Goal: Navigation & Orientation: Find specific page/section

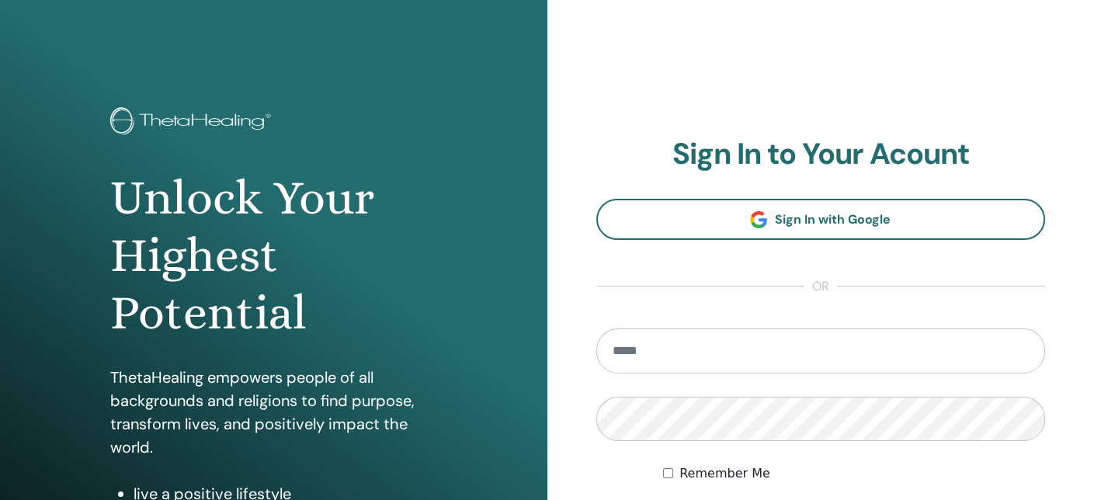
type input "**********"
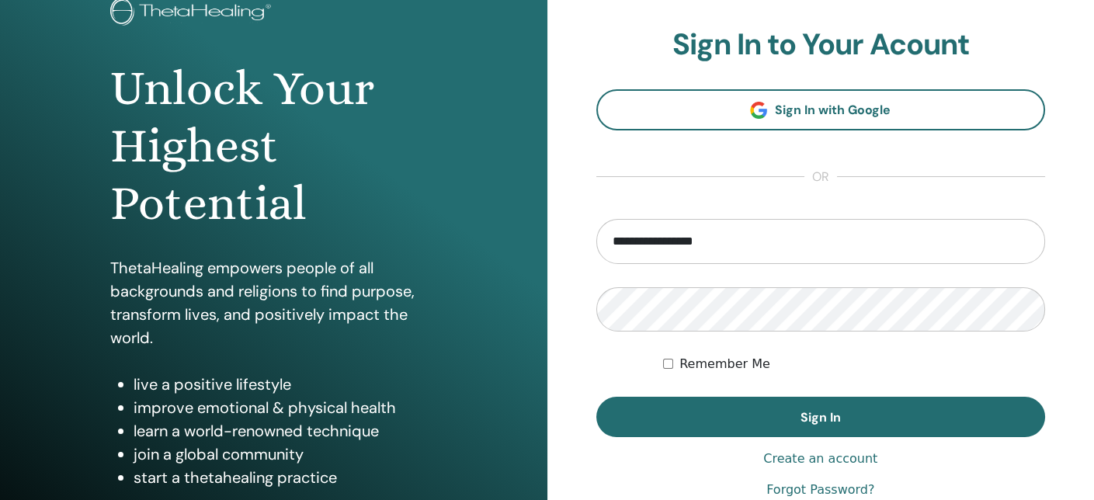
scroll to position [140, 0]
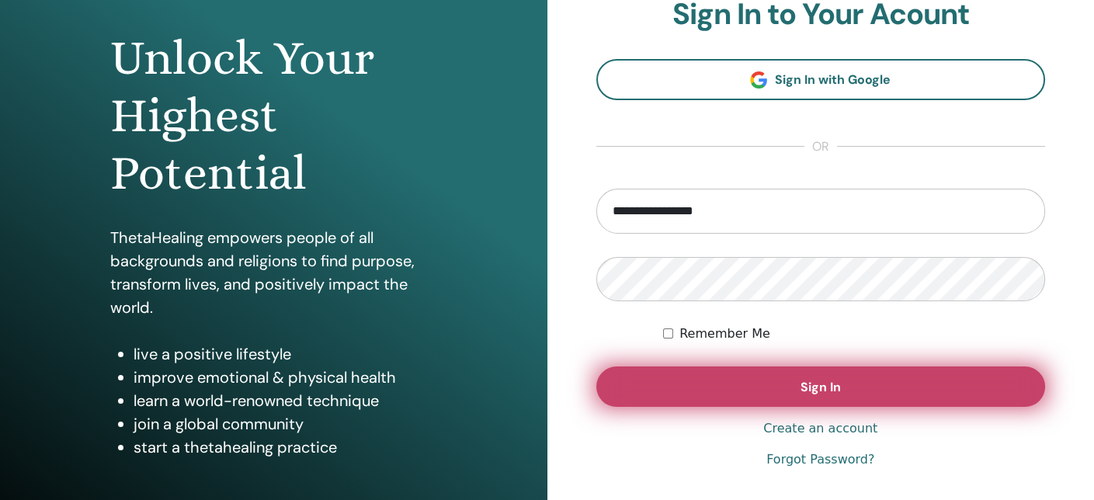
click at [904, 391] on button "Sign In" at bounding box center [821, 387] width 450 height 40
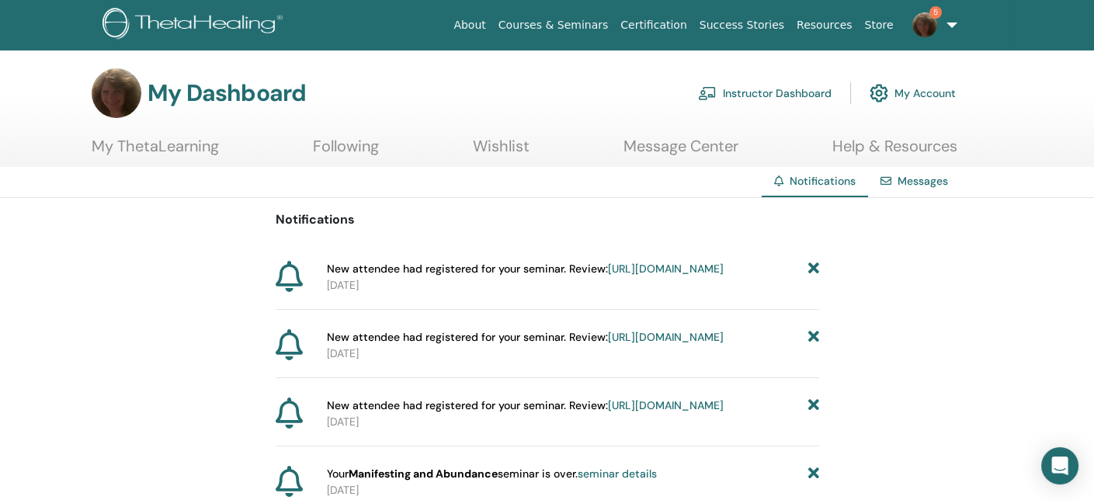
click at [765, 96] on link "Instructor Dashboard" at bounding box center [765, 93] width 134 height 34
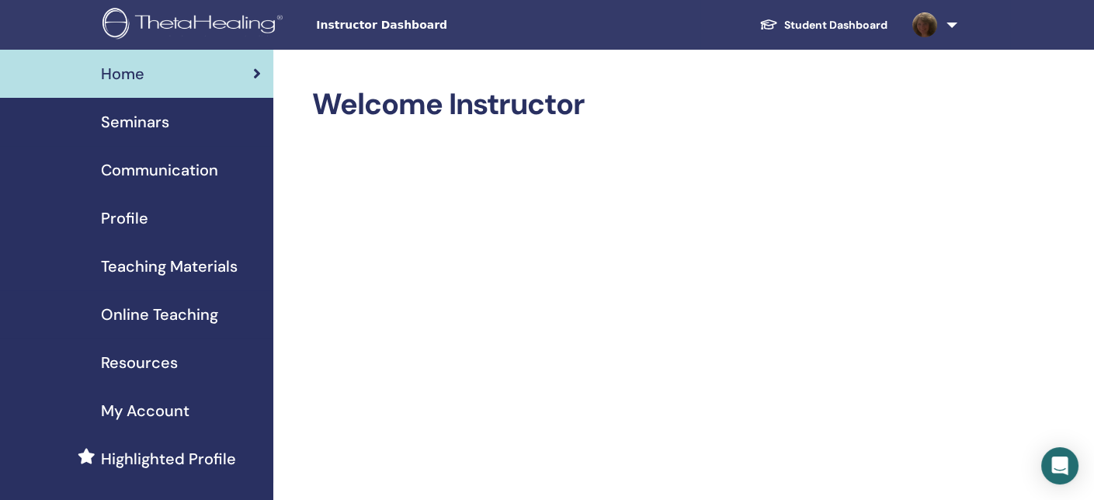
click at [843, 24] on link "Student Dashboard" at bounding box center [823, 25] width 153 height 29
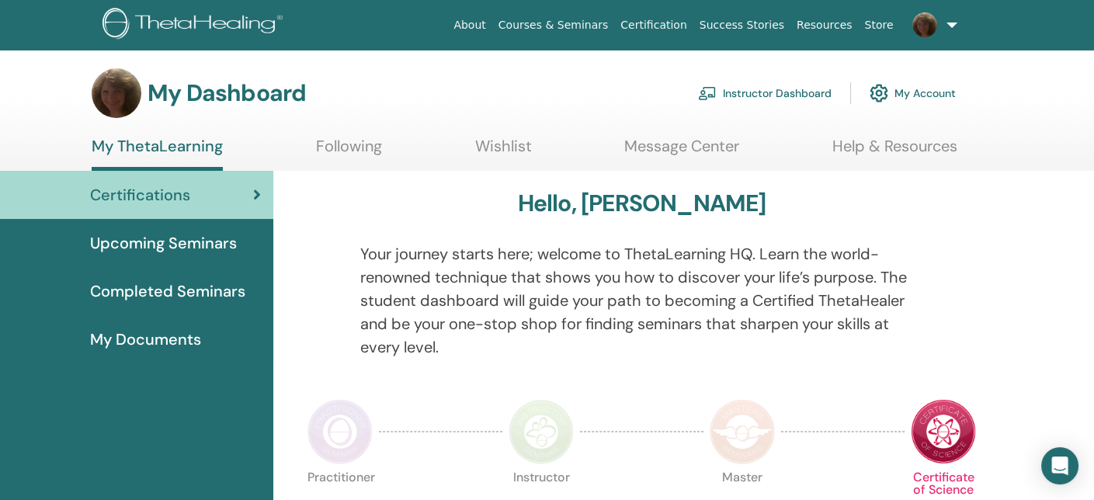
click at [919, 89] on link "My Account" at bounding box center [913, 93] width 86 height 34
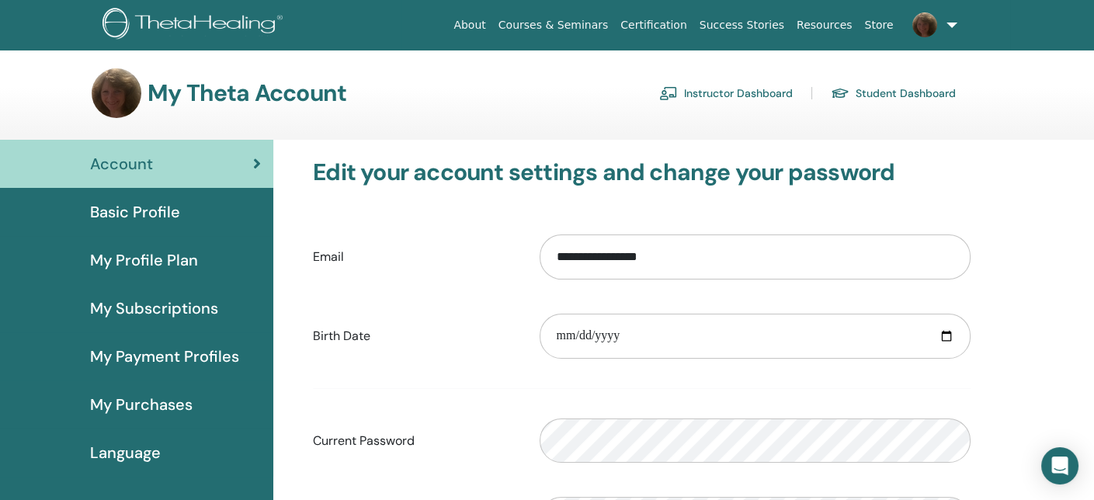
click at [186, 308] on span "My Subscriptions" at bounding box center [154, 308] width 128 height 23
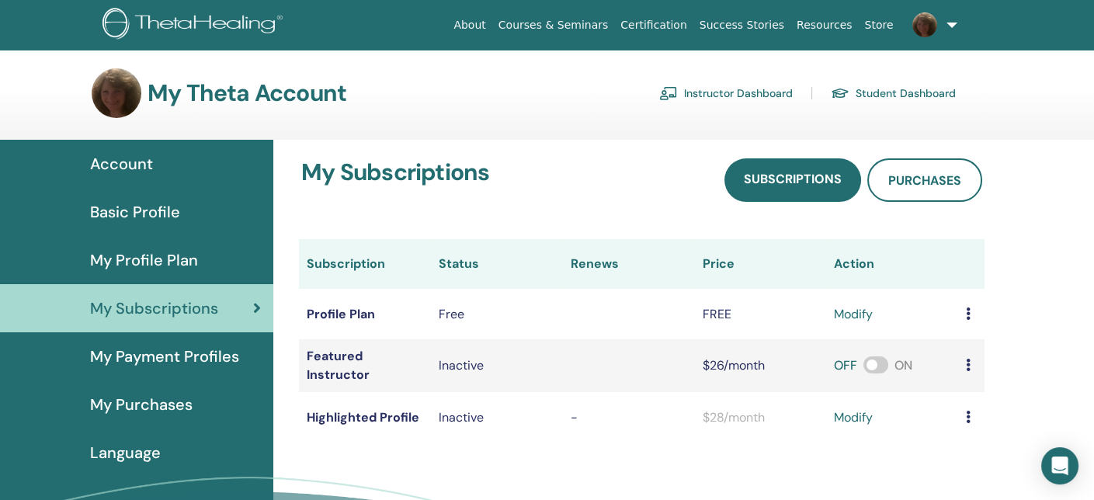
click at [175, 217] on span "Basic Profile" at bounding box center [135, 211] width 90 height 23
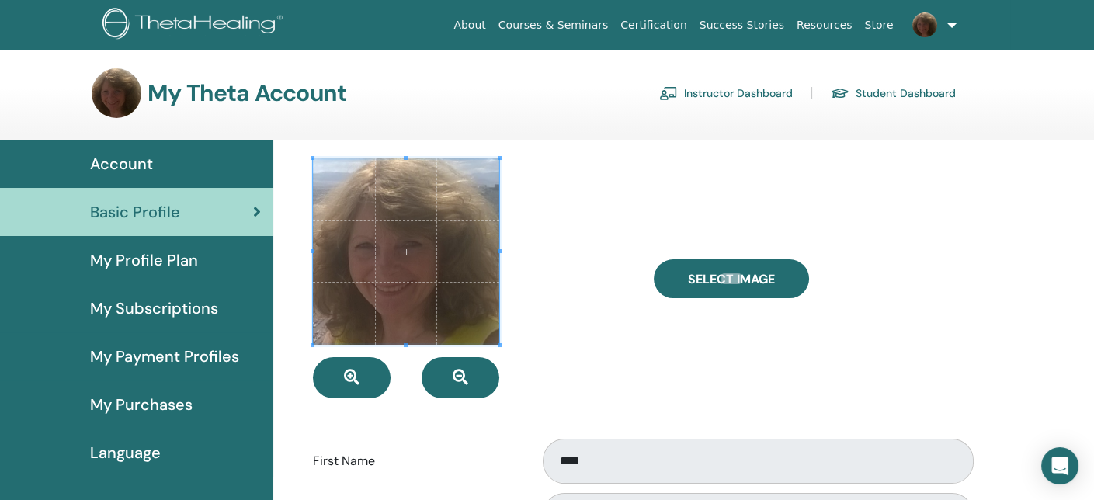
click at [749, 85] on link "Instructor Dashboard" at bounding box center [726, 93] width 134 height 25
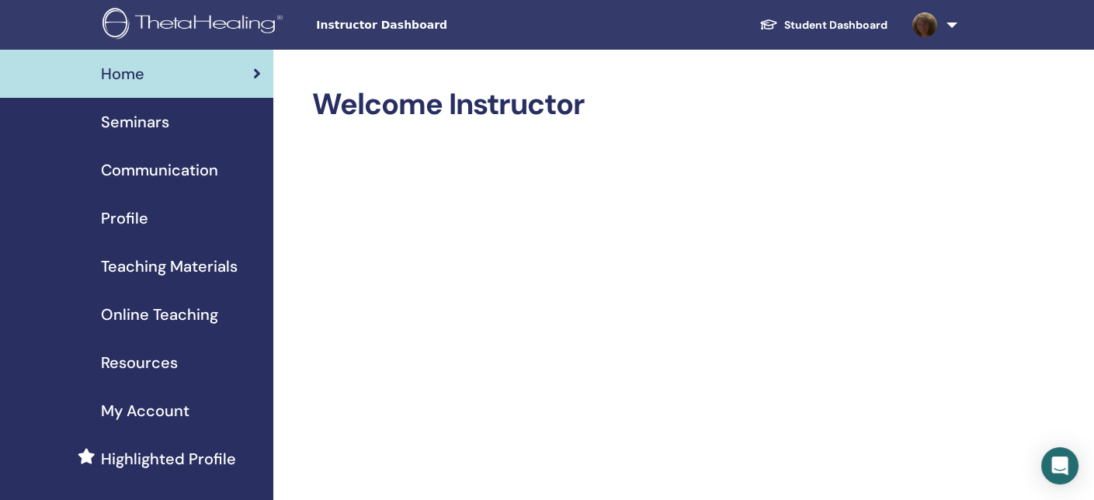
click at [134, 217] on span "Profile" at bounding box center [124, 218] width 47 height 23
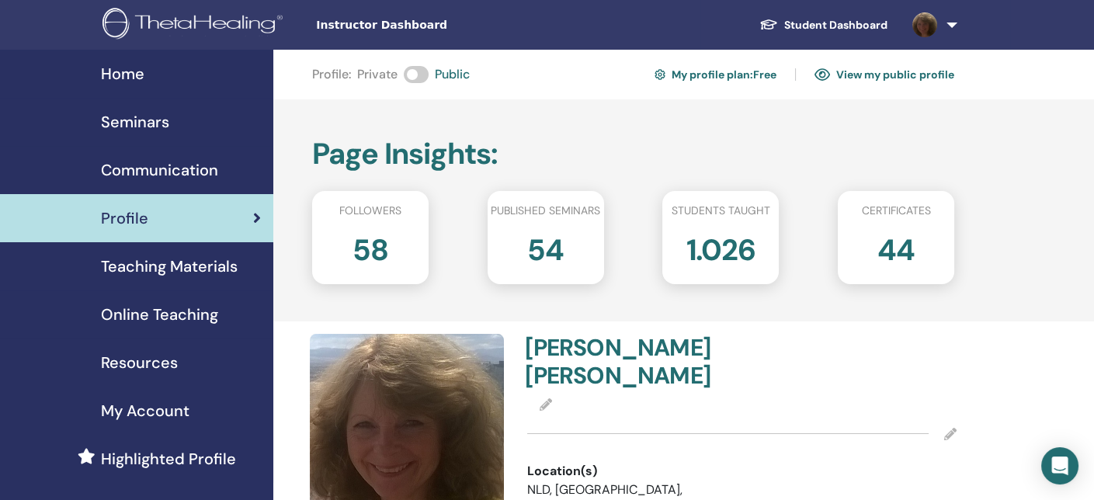
click at [162, 316] on span "Online Teaching" at bounding box center [159, 314] width 117 height 23
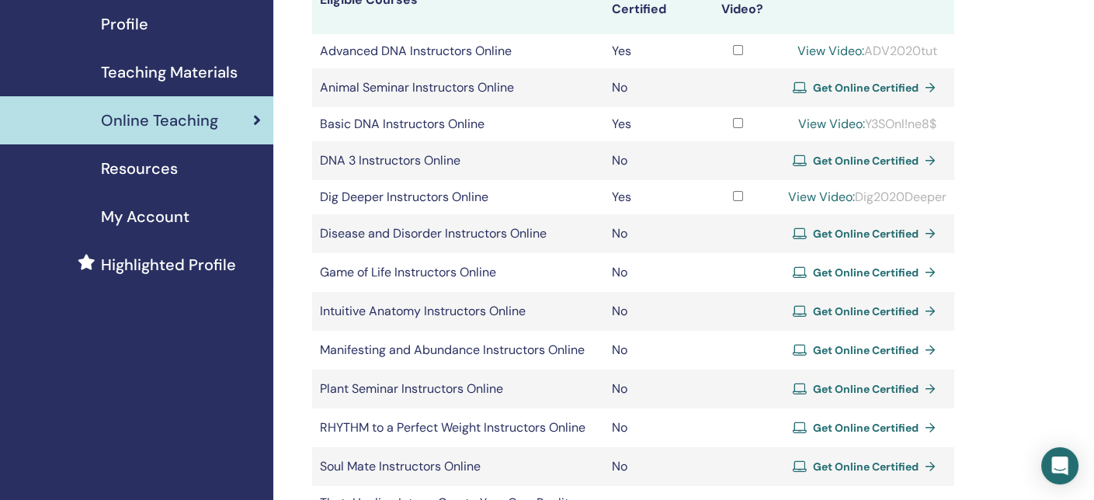
scroll to position [196, 0]
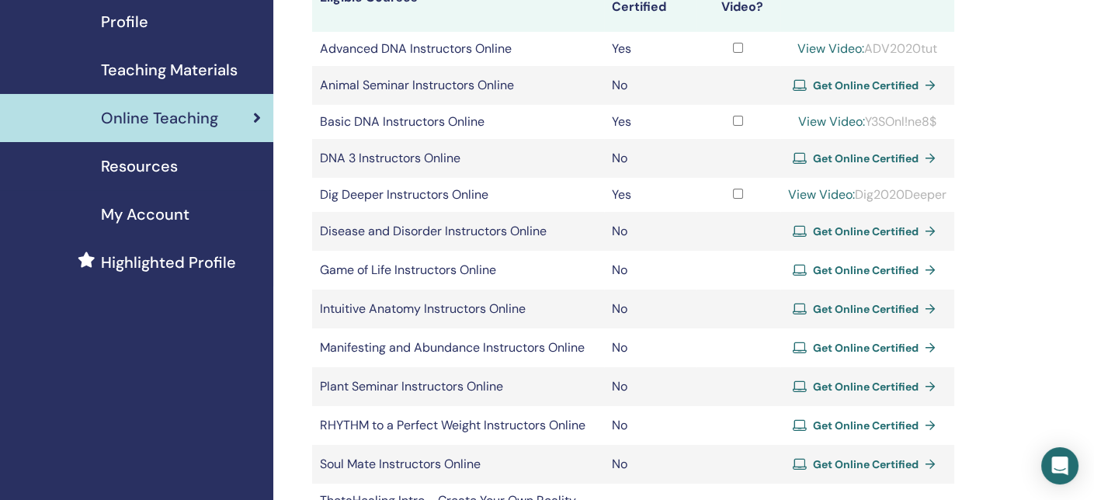
click at [829, 123] on link "View Video:" at bounding box center [831, 121] width 67 height 16
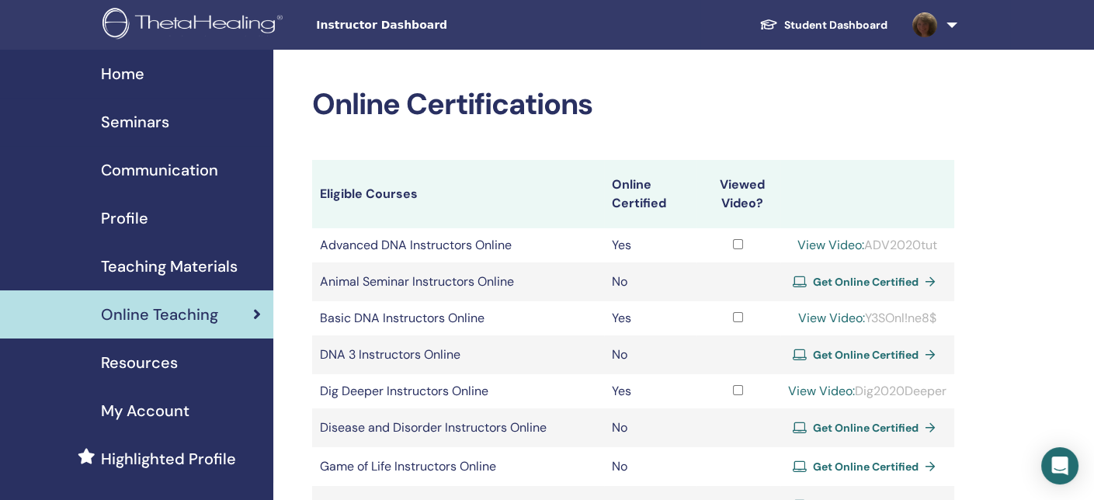
click at [419, 317] on td "Basic DNA Instructors Online" at bounding box center [457, 318] width 291 height 34
click at [610, 321] on td "Yes" at bounding box center [650, 318] width 92 height 34
click at [120, 363] on span "Resources" at bounding box center [139, 362] width 77 height 23
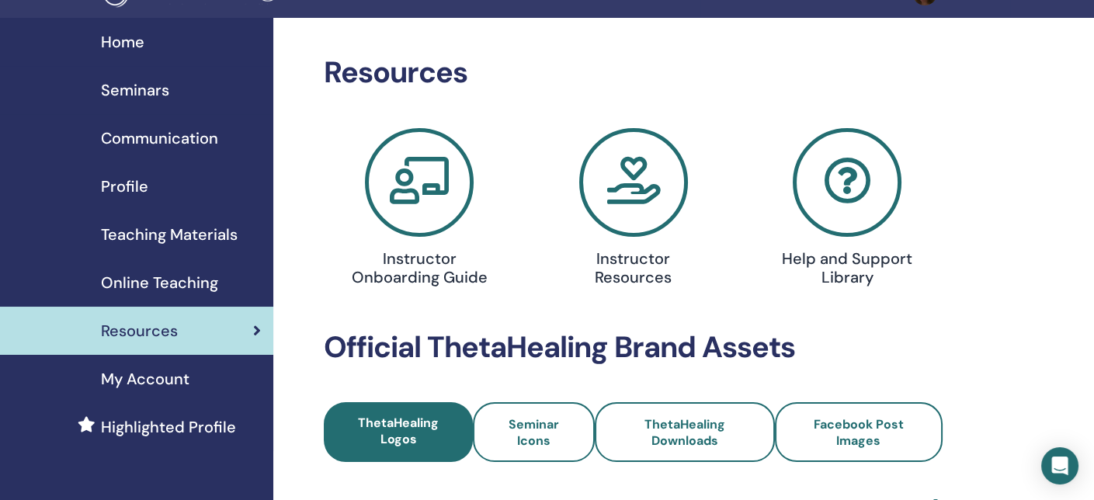
scroll to position [24, 0]
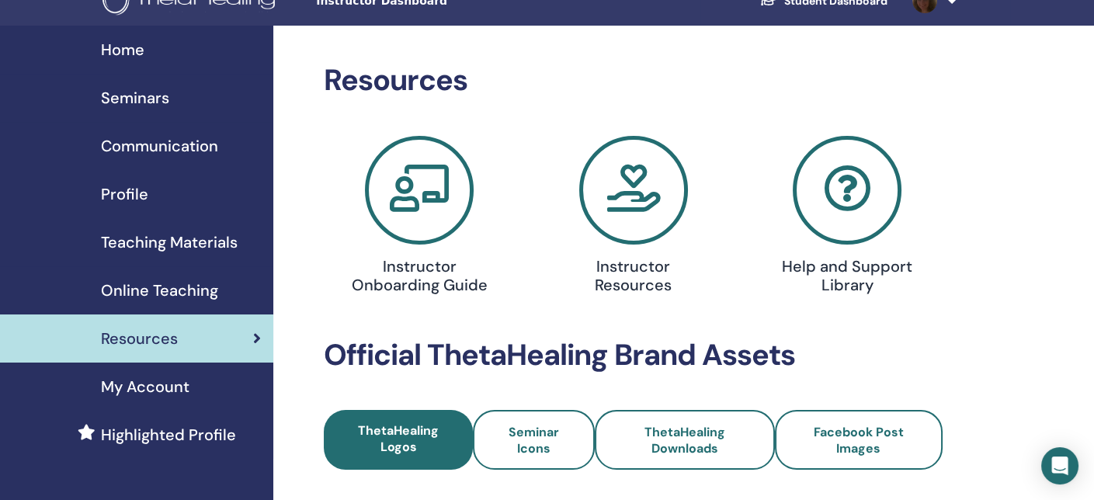
click at [144, 384] on span "My Account" at bounding box center [145, 386] width 89 height 23
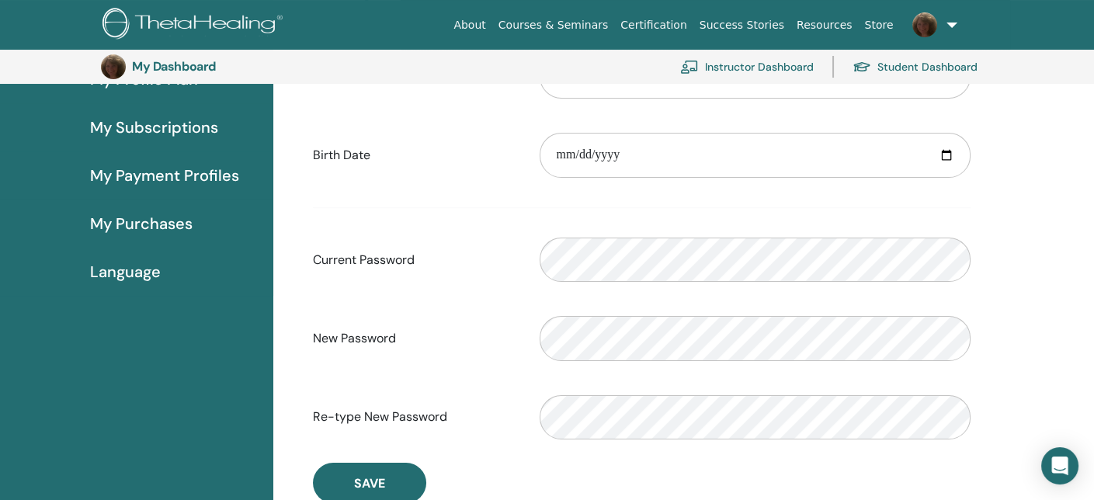
scroll to position [177, 0]
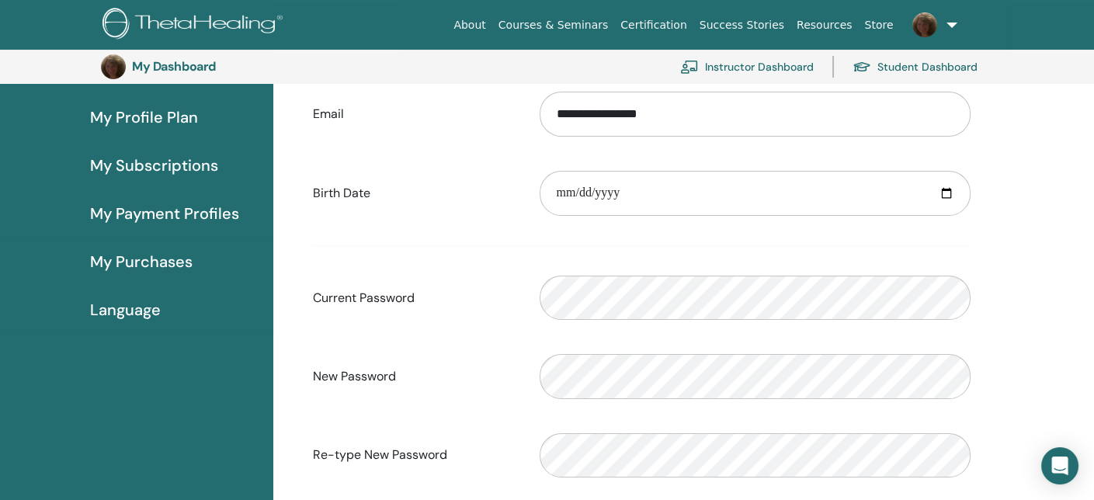
click at [196, 119] on div "My Profile Plan" at bounding box center [136, 117] width 248 height 23
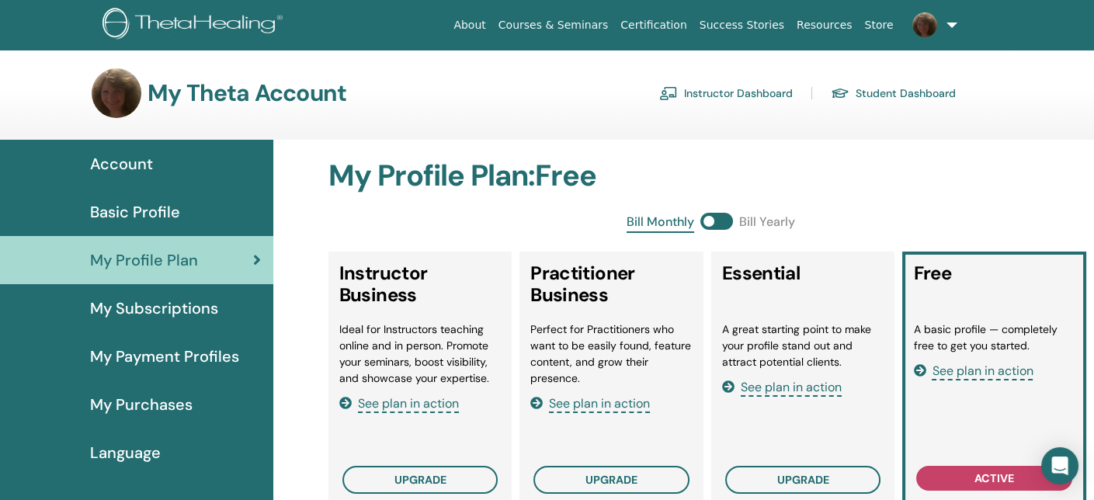
click at [190, 318] on span "My Subscriptions" at bounding box center [154, 308] width 128 height 23
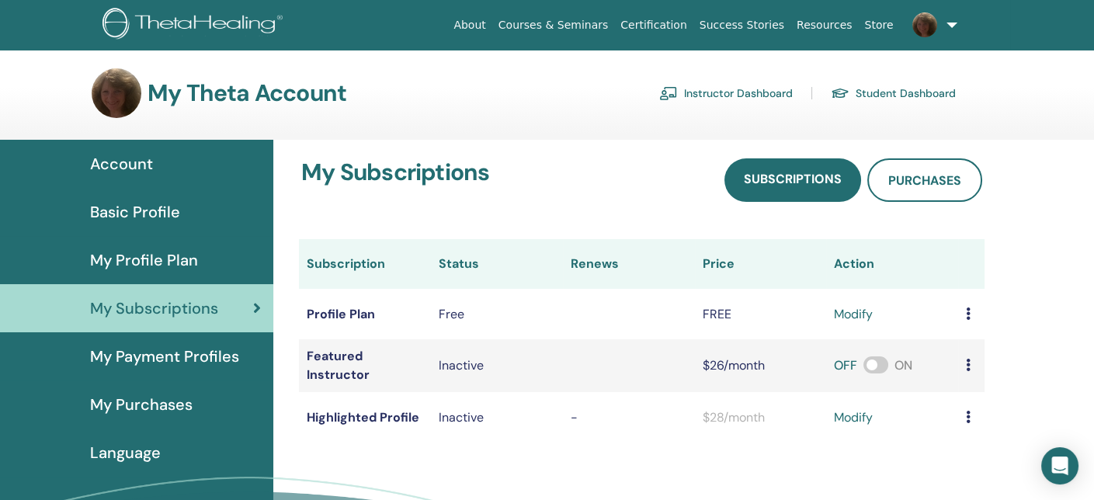
click at [171, 354] on span "My Payment Profiles" at bounding box center [164, 356] width 149 height 23
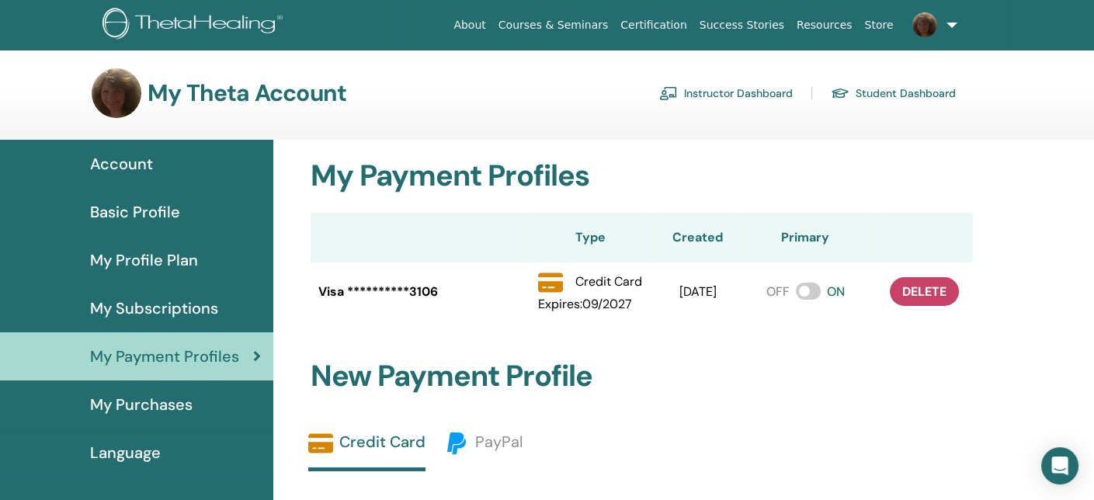
click at [179, 403] on span "My Purchases" at bounding box center [141, 404] width 103 height 23
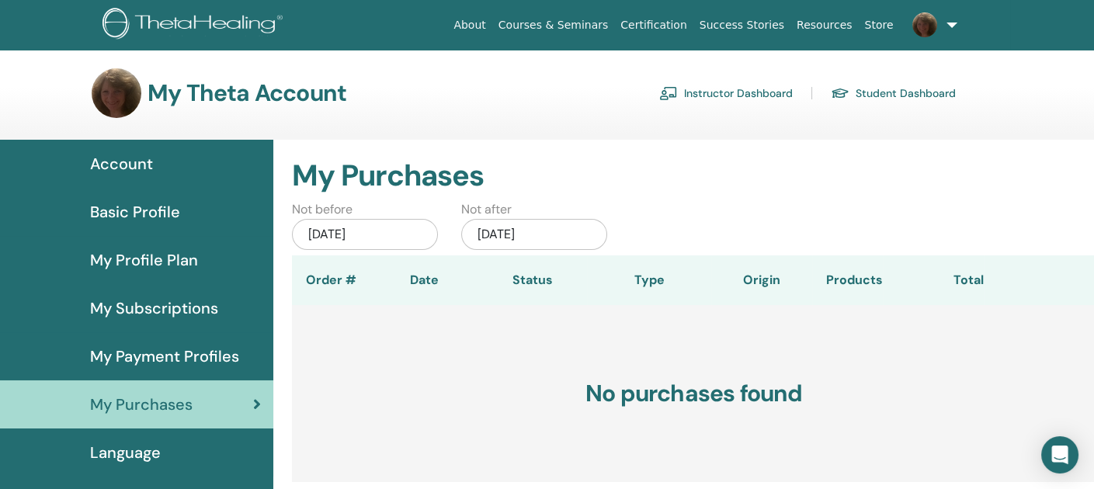
click at [137, 160] on span "Account" at bounding box center [121, 163] width 63 height 23
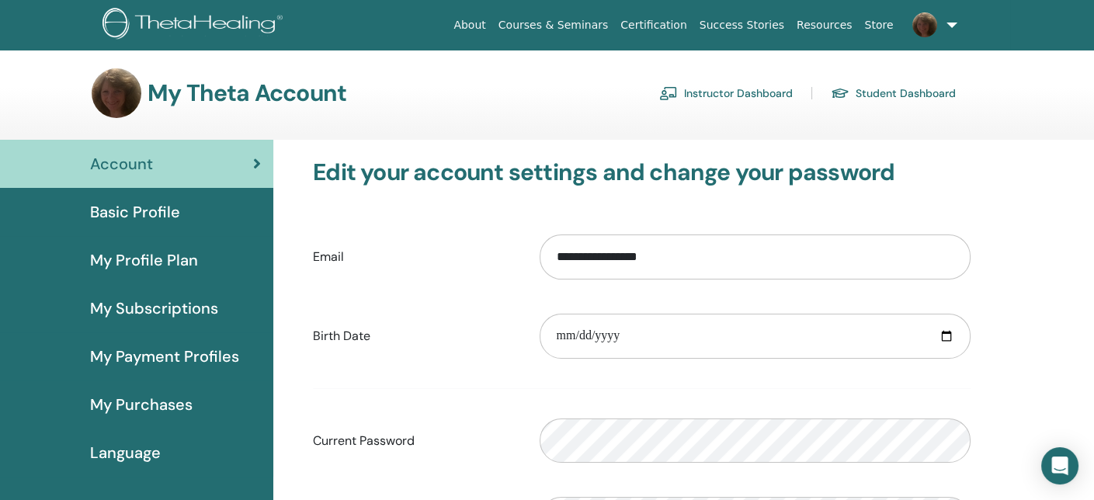
click at [750, 91] on link "Instructor Dashboard" at bounding box center [726, 93] width 134 height 25
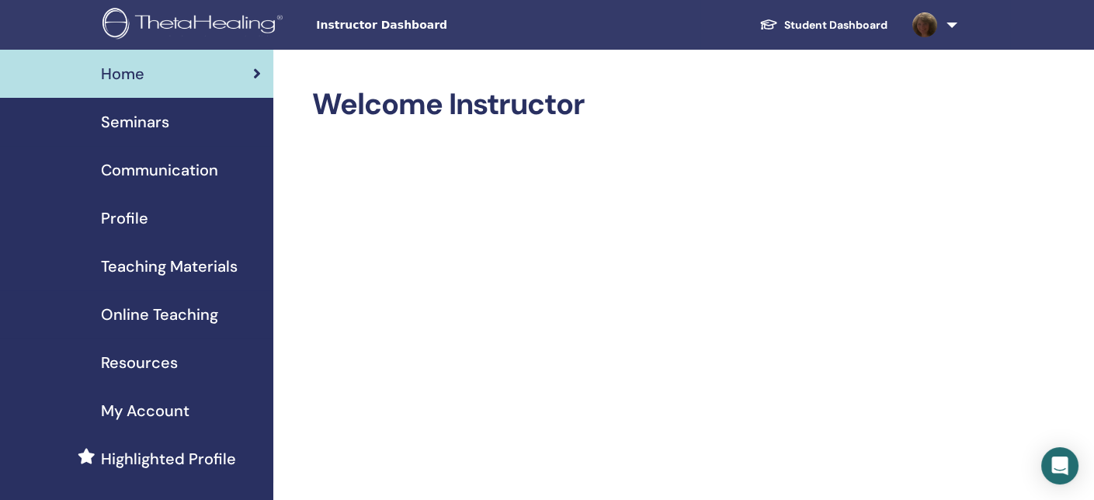
click at [137, 120] on span "Seminars" at bounding box center [135, 121] width 68 height 23
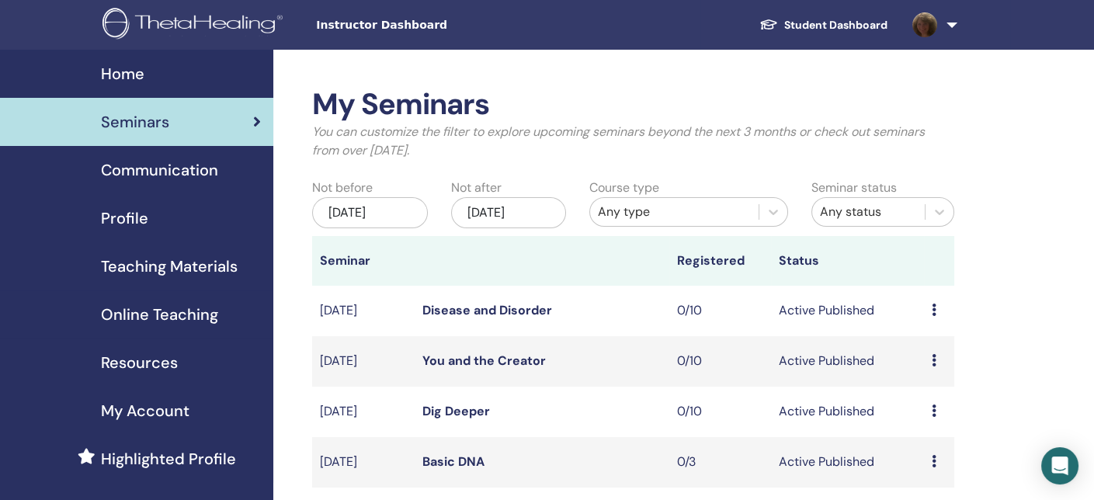
click at [150, 172] on span "Communication" at bounding box center [159, 169] width 117 height 23
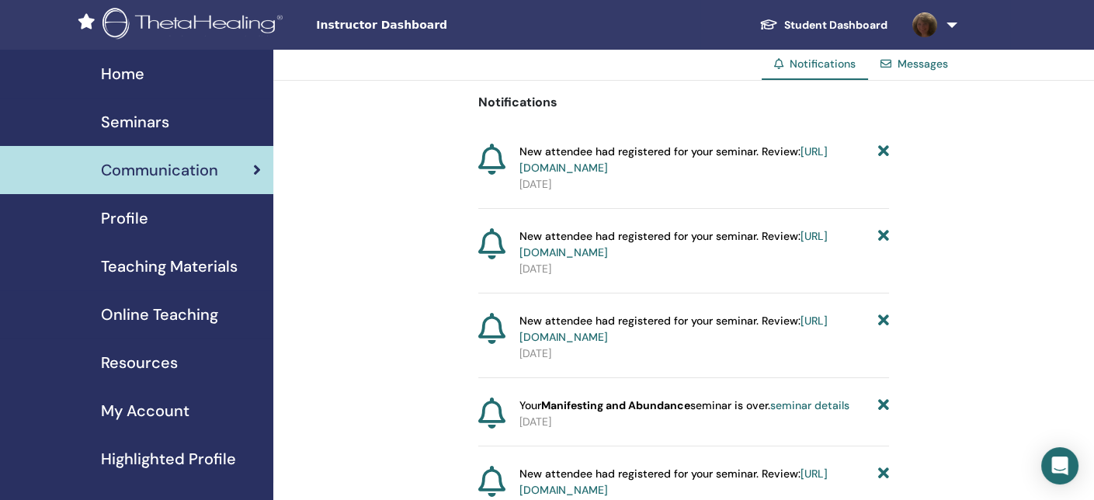
click at [133, 217] on span "Profile" at bounding box center [124, 218] width 47 height 23
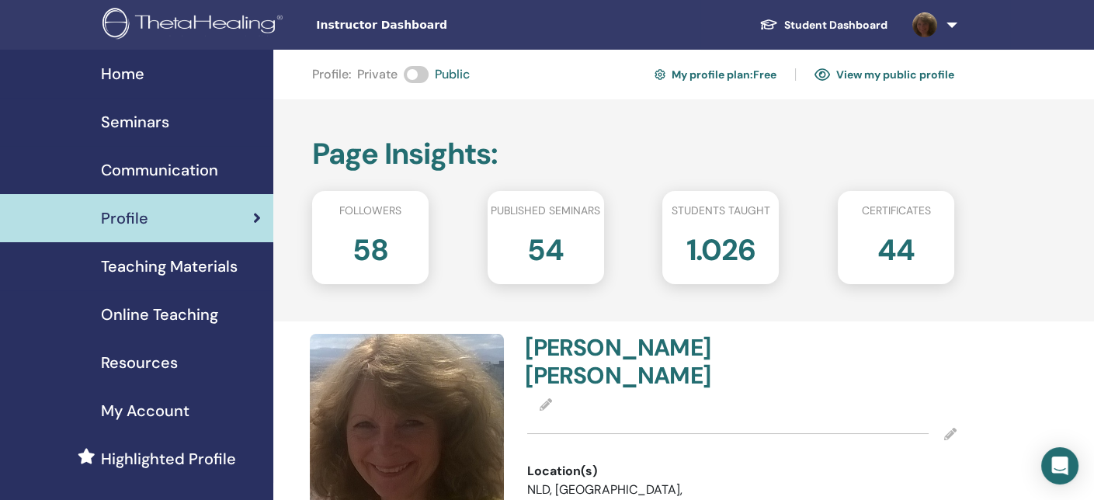
click at [148, 121] on span "Seminars" at bounding box center [135, 121] width 68 height 23
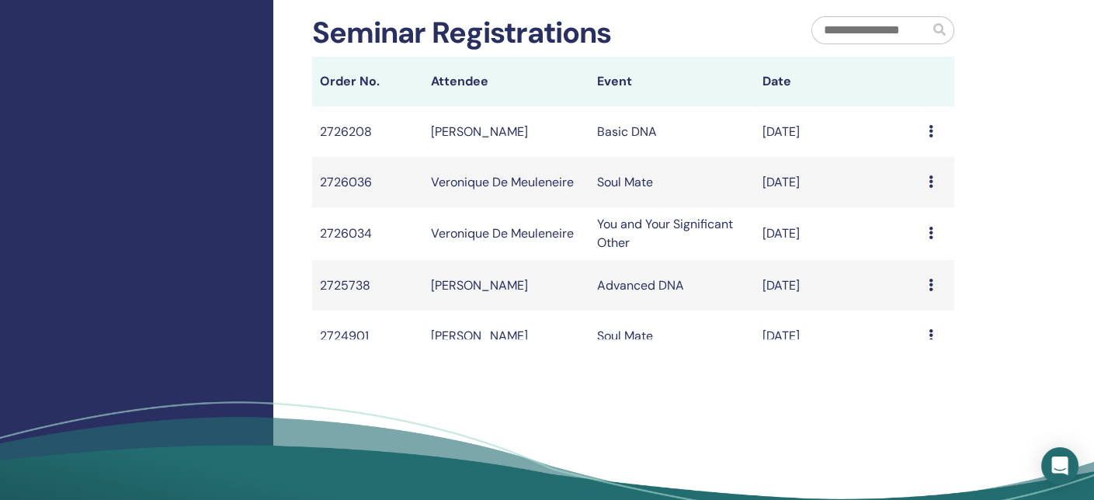
click at [929, 332] on icon at bounding box center [931, 335] width 5 height 12
click at [929, 129] on icon at bounding box center [931, 131] width 5 height 12
click at [921, 130] on li "Message" at bounding box center [885, 141] width 75 height 23
click at [929, 132] on icon at bounding box center [931, 131] width 5 height 12
click at [883, 77] on th "Date" at bounding box center [838, 82] width 166 height 50
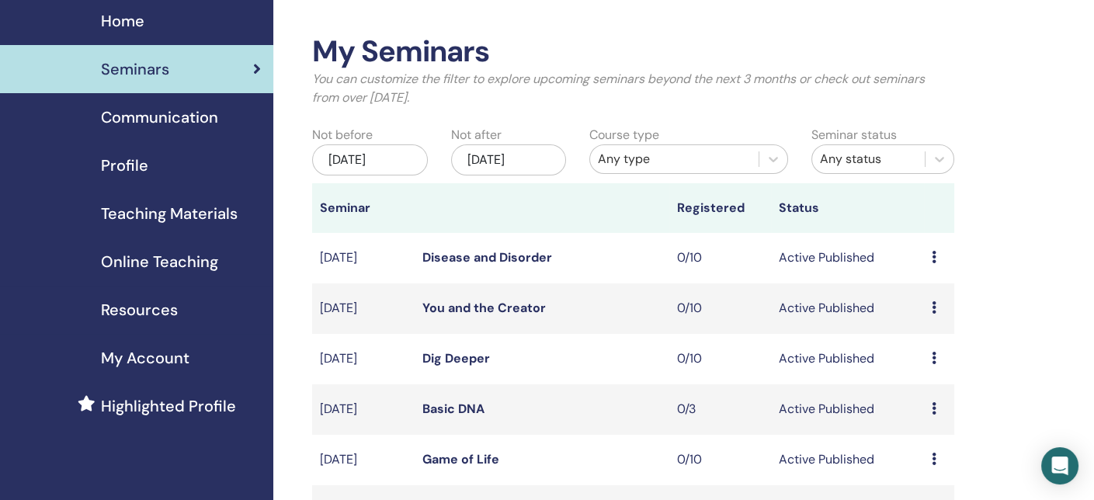
scroll to position [57, 0]
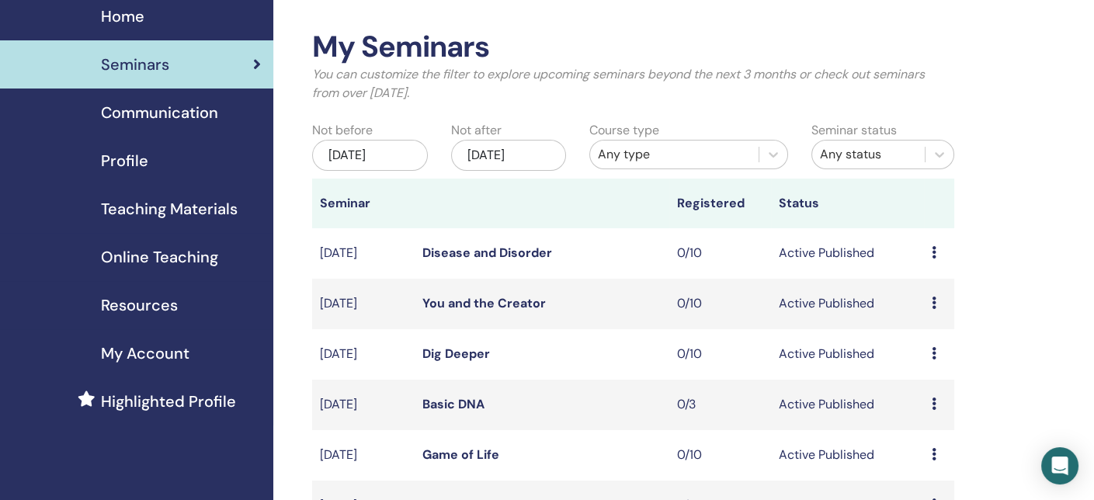
click at [138, 304] on span "Resources" at bounding box center [139, 305] width 77 height 23
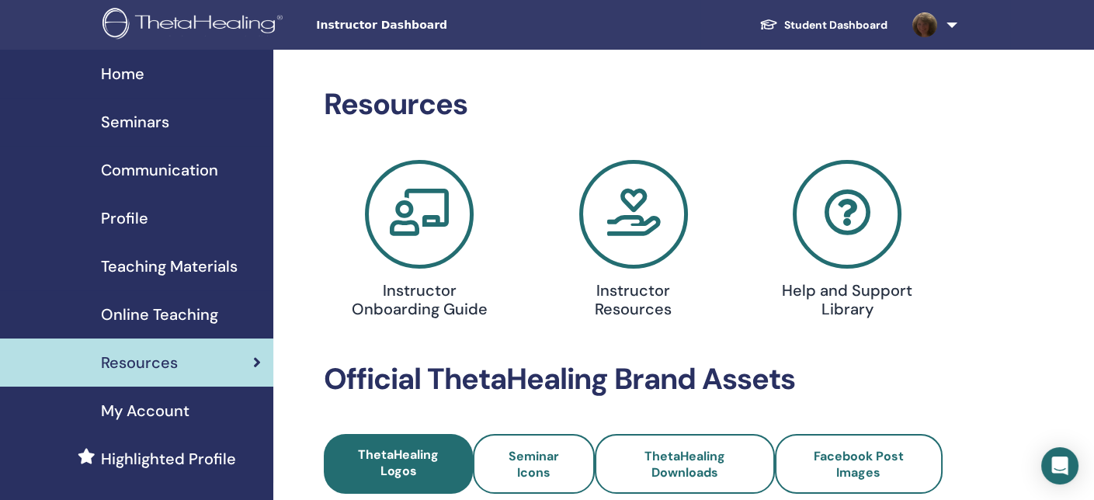
click at [180, 269] on span "Teaching Materials" at bounding box center [169, 266] width 137 height 23
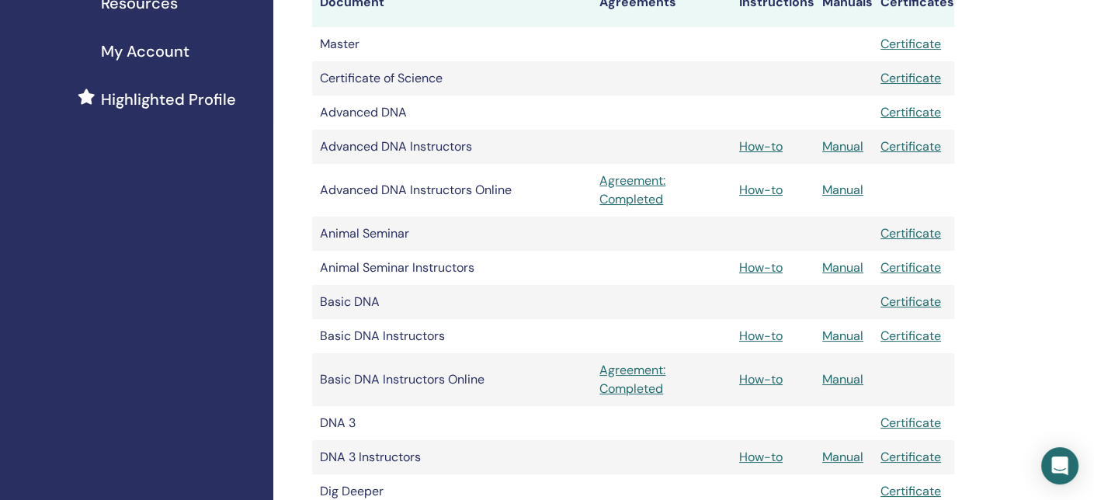
scroll to position [377, 0]
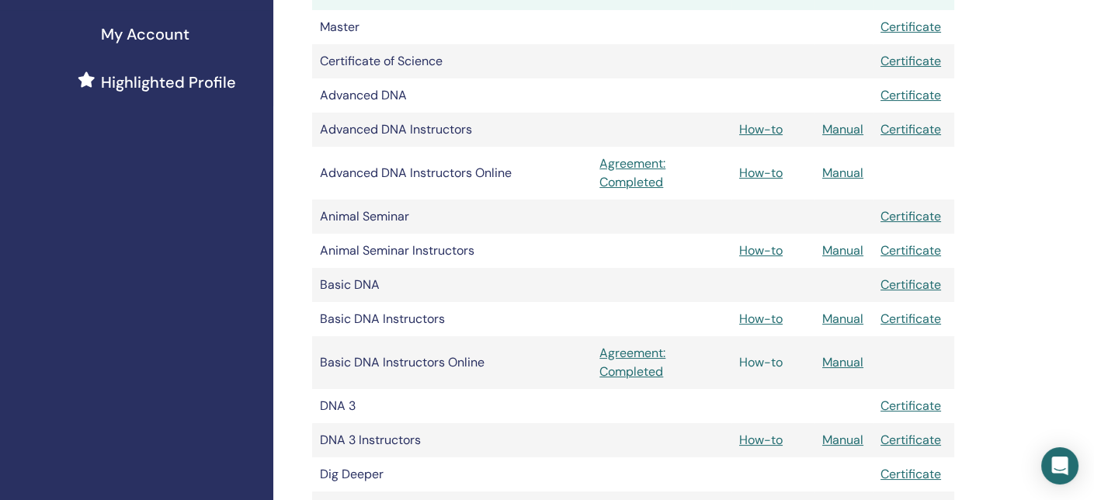
click at [770, 363] on link "How-to" at bounding box center [760, 362] width 43 height 16
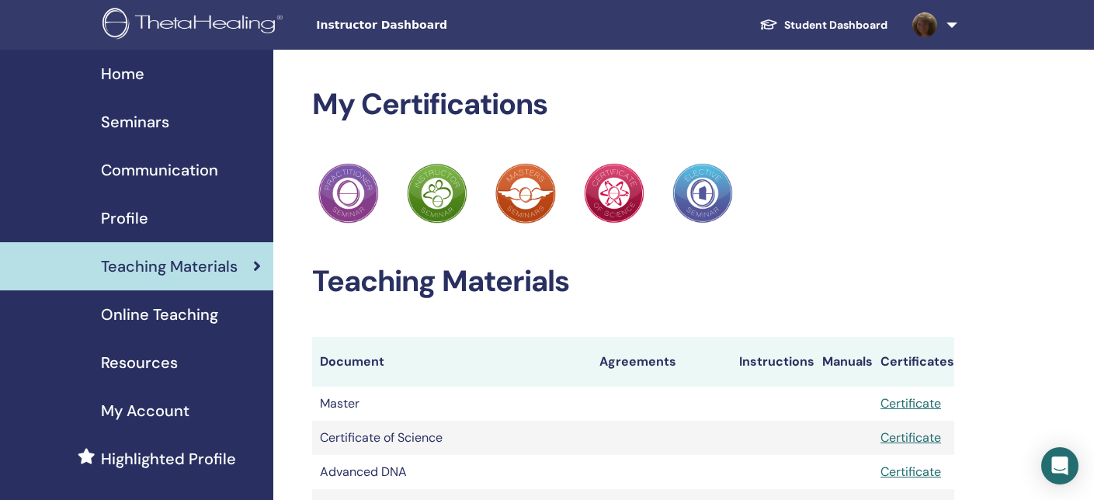
scroll to position [377, 0]
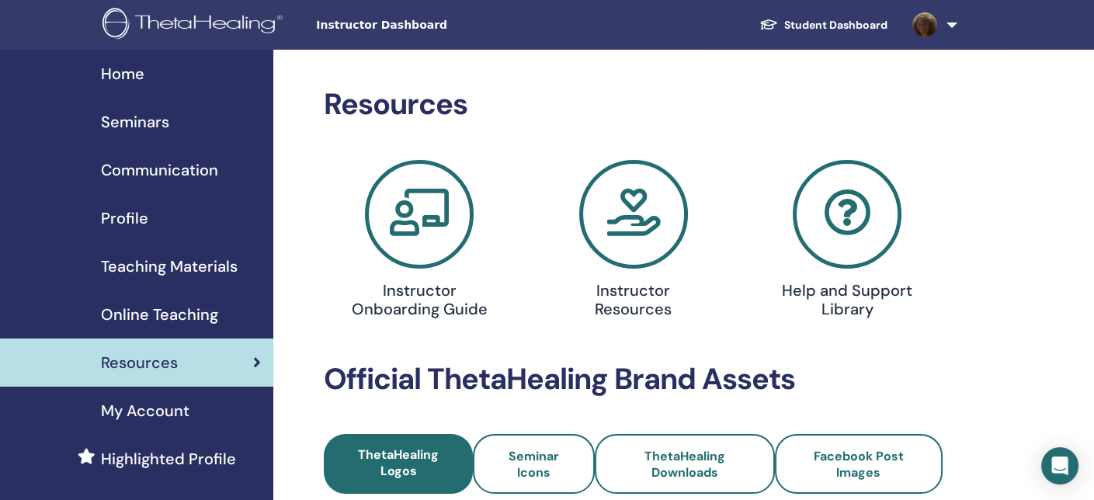
click at [947, 26] on link at bounding box center [932, 25] width 64 height 50
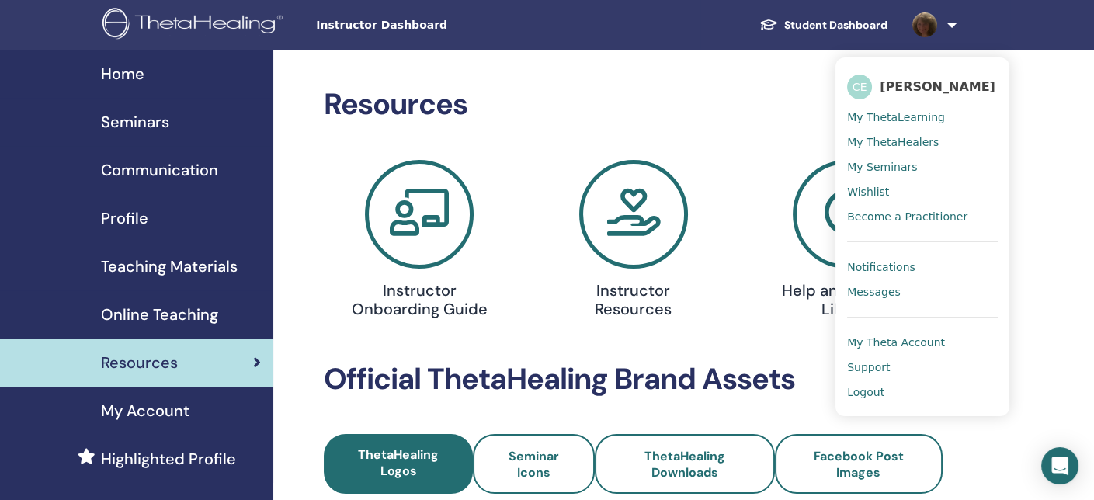
click at [870, 385] on span "Logout" at bounding box center [865, 392] width 37 height 14
